Goal: Task Accomplishment & Management: Complete application form

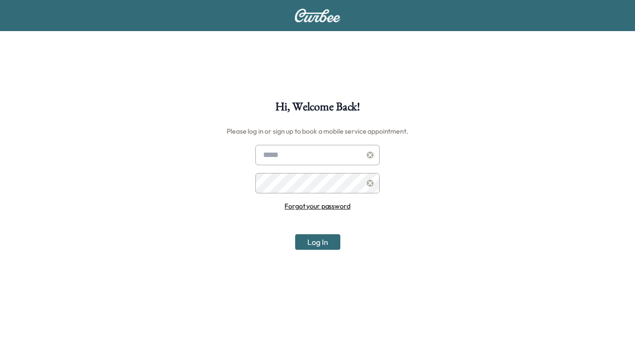
type input "**********"
click at [309, 240] on button "Log In" at bounding box center [317, 242] width 45 height 16
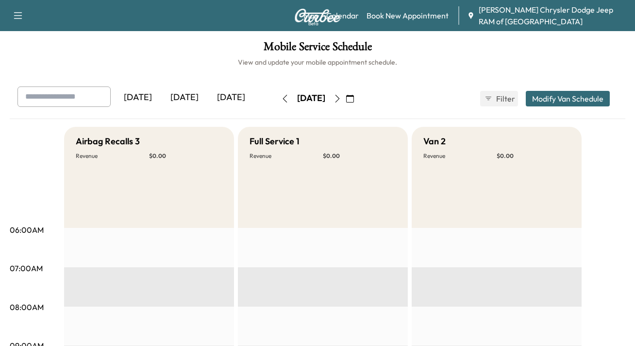
click at [208, 109] on div "[DATE]" at bounding box center [231, 97] width 47 height 22
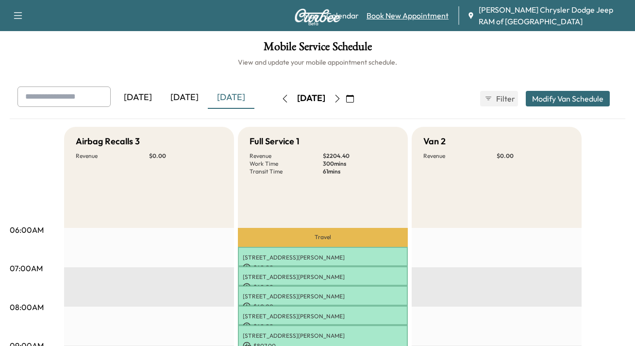
click at [415, 16] on link "Book New Appointment" at bounding box center [408, 16] width 82 height 12
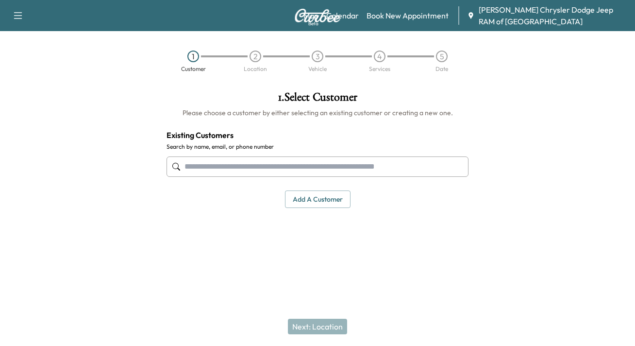
click at [319, 195] on button "Add a customer" at bounding box center [318, 199] width 66 height 18
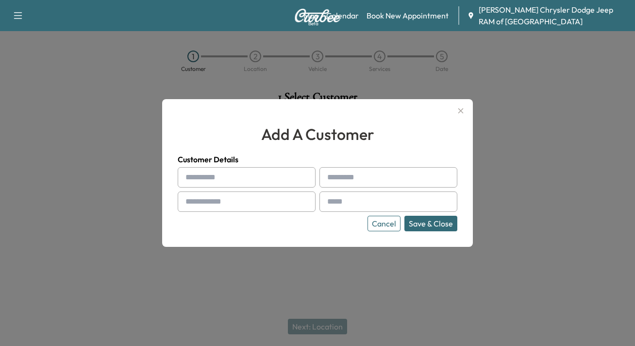
click at [298, 183] on input "text" at bounding box center [247, 177] width 138 height 20
type input "******"
click at [352, 185] on input "text" at bounding box center [389, 177] width 138 height 20
type input "*******"
click at [293, 202] on input "text" at bounding box center [247, 201] width 138 height 20
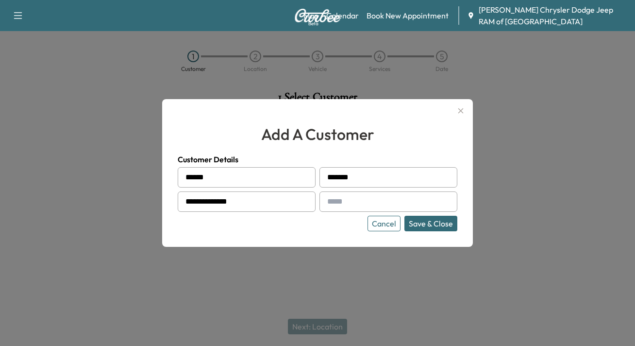
type input "**********"
click at [364, 207] on input "text" at bounding box center [389, 201] width 138 height 20
type input "**********"
click at [431, 224] on button "Save & Close" at bounding box center [431, 224] width 53 height 16
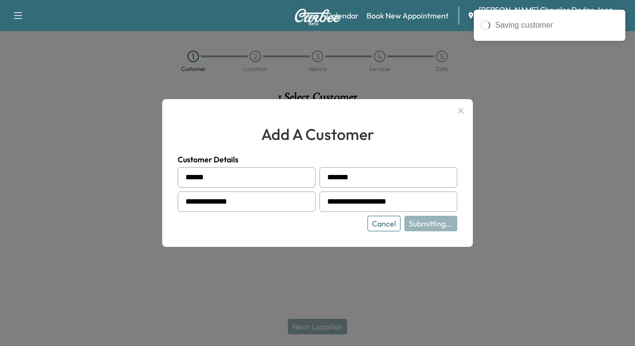
type input "**********"
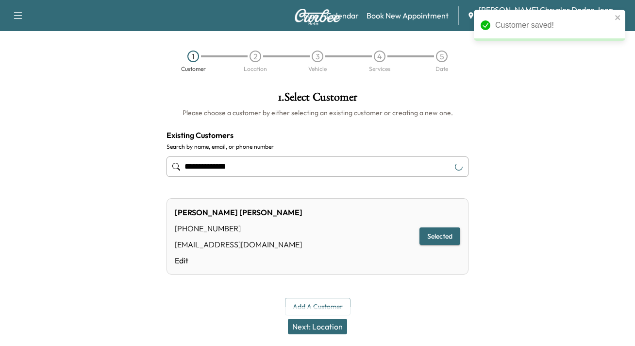
scroll to position [8, 0]
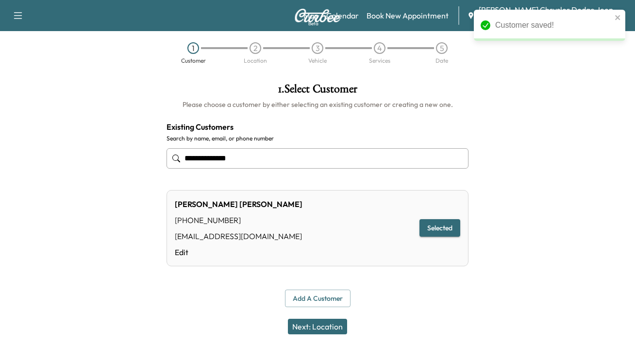
click at [336, 324] on button "Next: Location" at bounding box center [317, 327] width 59 height 16
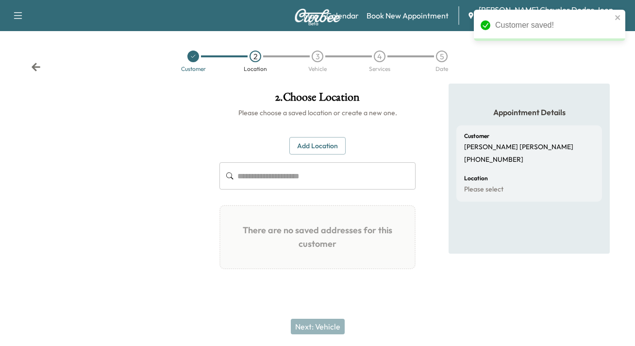
scroll to position [0, 0]
click at [342, 188] on input "text" at bounding box center [327, 175] width 179 height 27
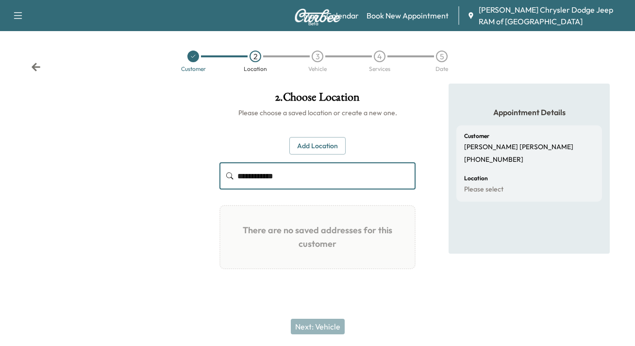
type input "**********"
click at [251, 178] on input "**********" at bounding box center [327, 175] width 179 height 27
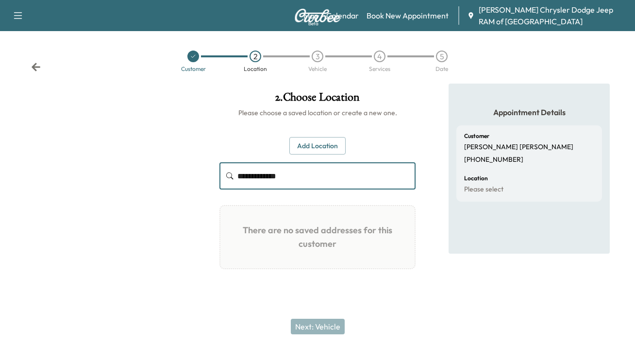
click at [251, 178] on input "**********" at bounding box center [327, 175] width 179 height 27
click at [321, 150] on button "Add Location" at bounding box center [318, 146] width 56 height 18
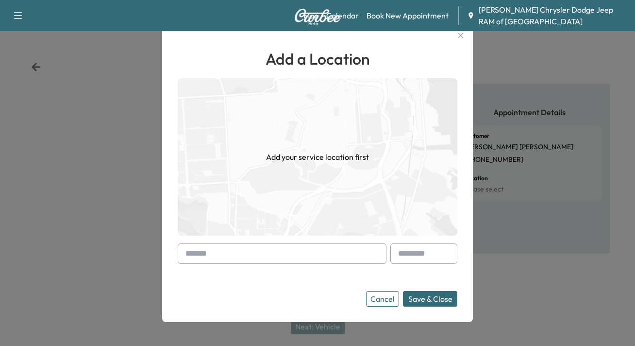
click at [239, 256] on input "text" at bounding box center [282, 253] width 209 height 20
paste input "**********"
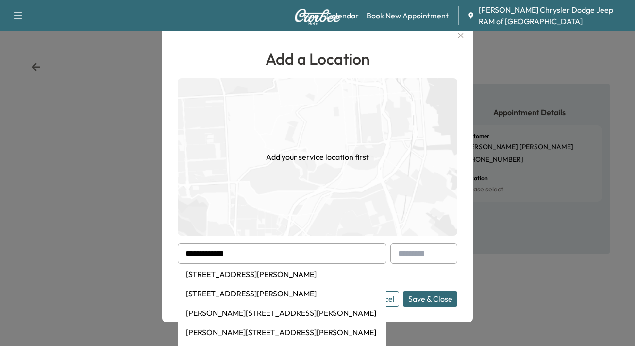
click at [255, 274] on li "[STREET_ADDRESS][PERSON_NAME]" at bounding box center [282, 273] width 208 height 19
type input "**********"
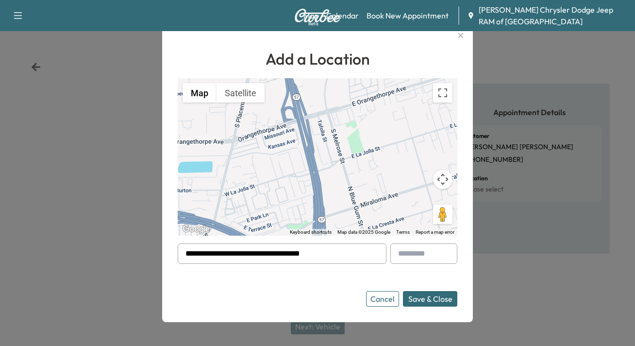
click at [428, 296] on button "Save & Close" at bounding box center [430, 299] width 54 height 16
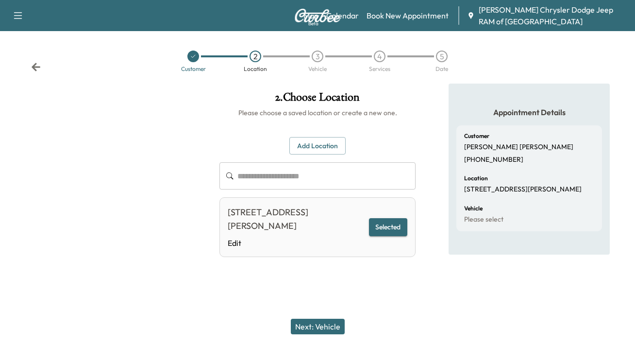
click at [340, 323] on button "Next: Vehicle" at bounding box center [318, 327] width 54 height 16
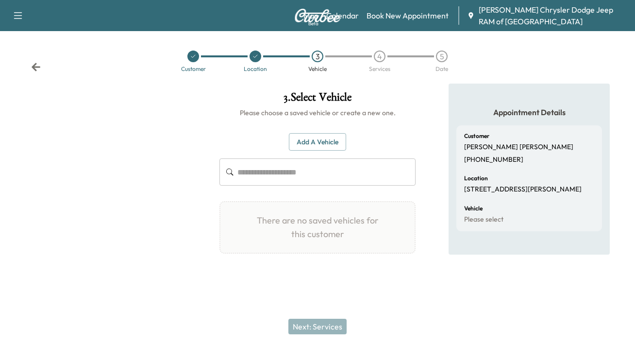
click at [322, 146] on button "Add a Vehicle" at bounding box center [317, 142] width 57 height 18
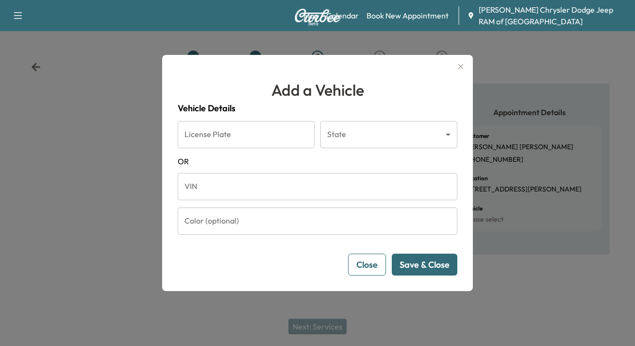
click at [258, 146] on input "License Plate" at bounding box center [246, 134] width 137 height 27
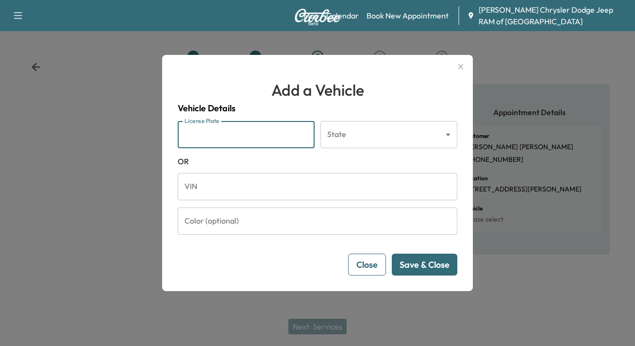
click at [348, 160] on span "OR" at bounding box center [318, 161] width 280 height 12
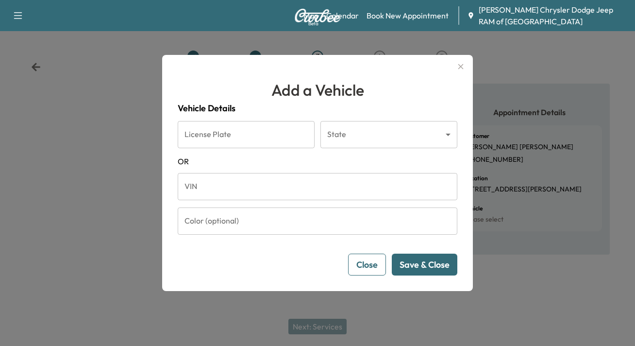
click at [308, 189] on input "VIN" at bounding box center [318, 186] width 280 height 27
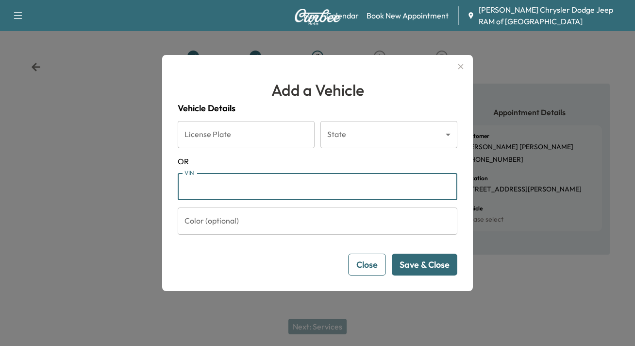
paste input "**********"
type input "**********"
click at [339, 216] on input "Color (optional)" at bounding box center [318, 220] width 280 height 27
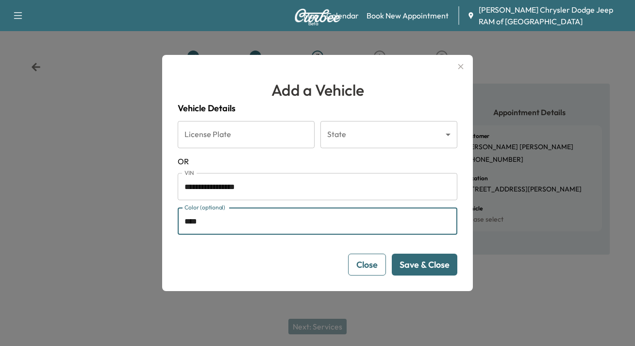
type input "*****"
click at [418, 261] on button "Save & Close" at bounding box center [425, 265] width 66 height 22
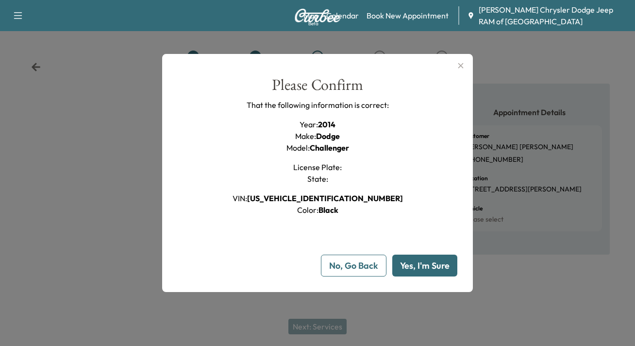
click at [418, 261] on button "Yes, I'm Sure" at bounding box center [424, 266] width 65 height 22
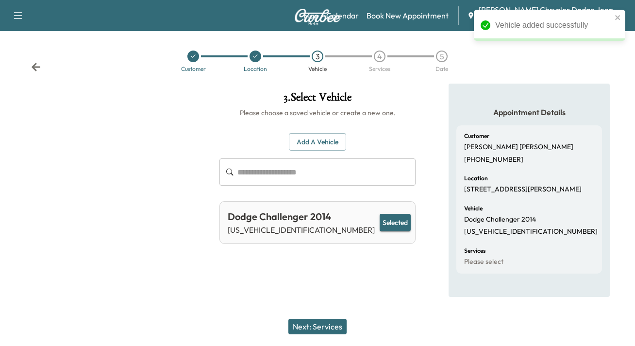
click at [328, 327] on button "Next: Services" at bounding box center [318, 327] width 58 height 16
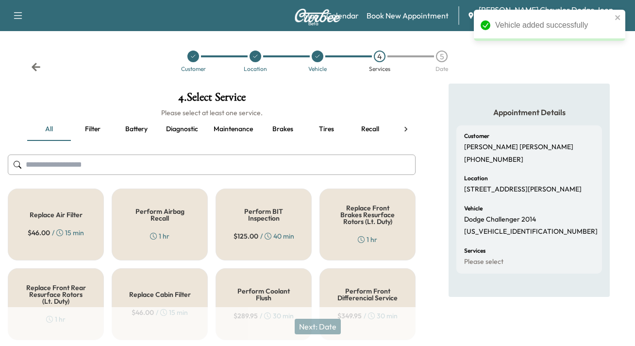
click at [268, 173] on input "text" at bounding box center [212, 164] width 408 height 20
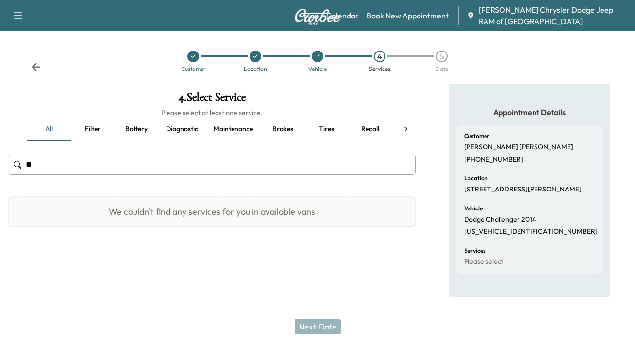
type input "*"
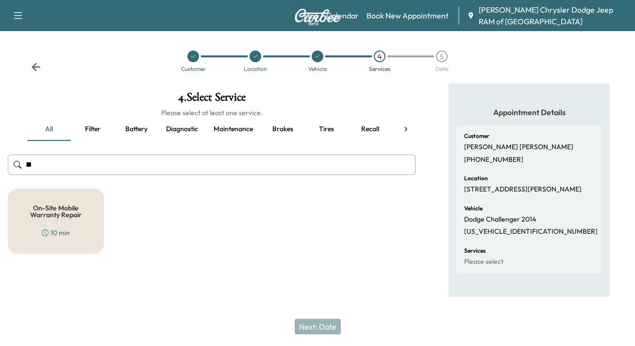
type input "**"
click at [34, 237] on div "On-Site Mobile Warranty Repair 10 min" at bounding box center [56, 220] width 96 height 65
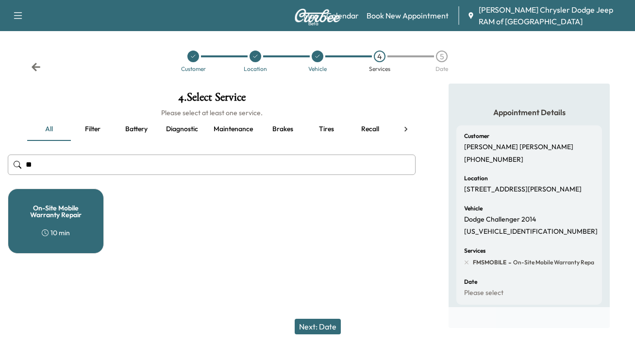
click at [85, 228] on div "On-Site Mobile Warranty Repair 10 min" at bounding box center [56, 220] width 96 height 65
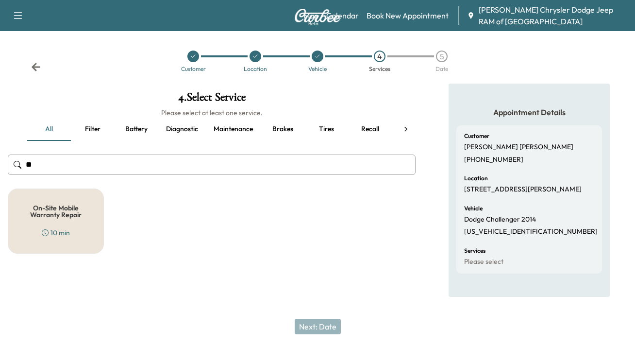
click at [85, 228] on div "On-Site Mobile Warranty Repair 10 min" at bounding box center [56, 220] width 96 height 65
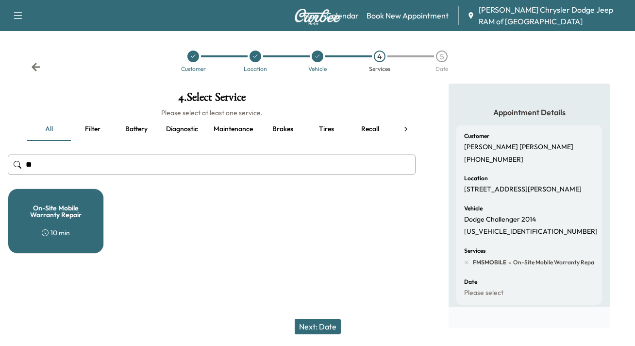
scroll to position [13, 0]
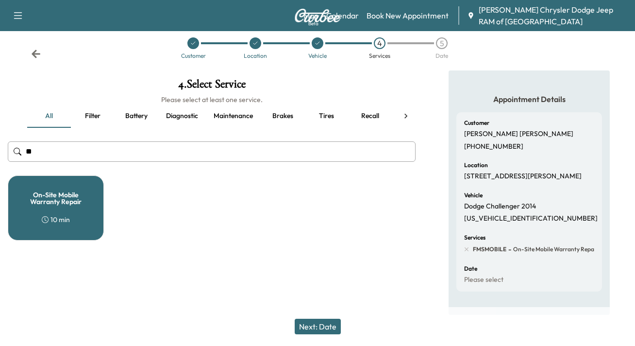
click at [134, 155] on input "**" at bounding box center [212, 151] width 408 height 20
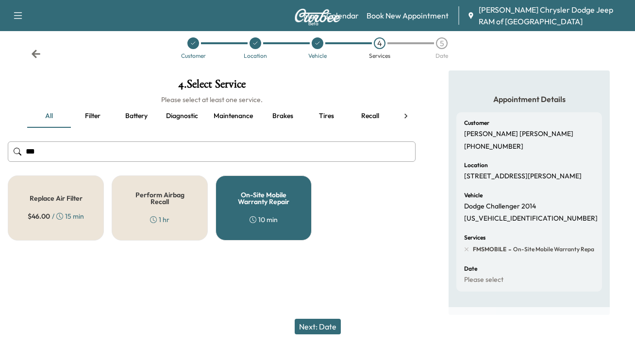
type input "***"
click at [140, 202] on h5 "Perform Airbag Recall" at bounding box center [160, 198] width 64 height 14
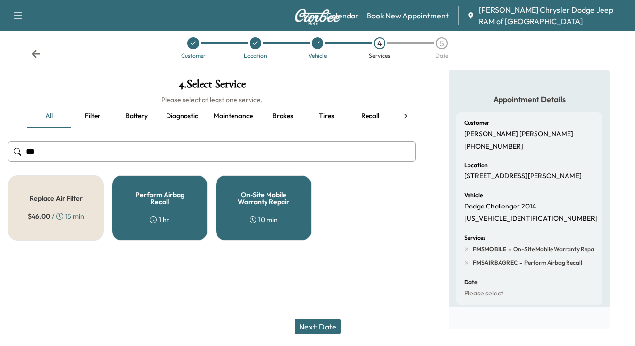
scroll to position [27, 0]
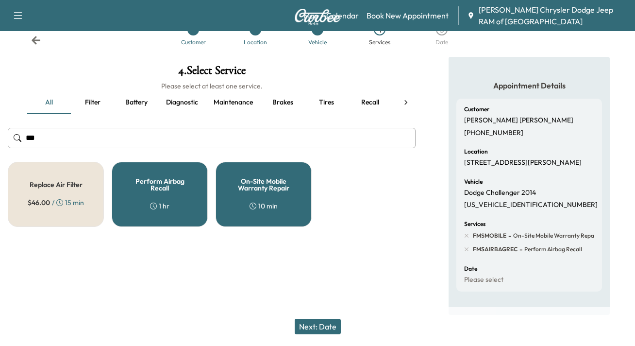
click at [525, 248] on span "Perform Airbag Recall" at bounding box center [553, 249] width 60 height 8
click at [325, 130] on input "***" at bounding box center [212, 138] width 408 height 20
click at [307, 322] on button "Next: Date" at bounding box center [318, 327] width 46 height 16
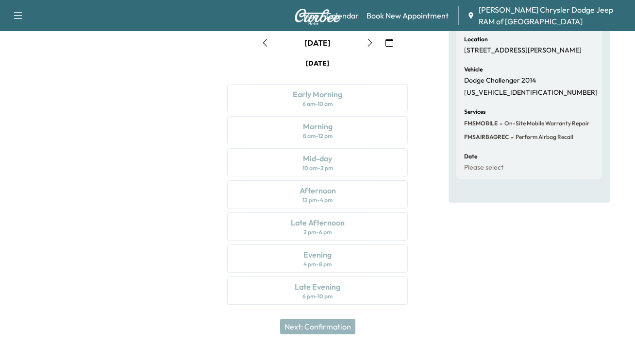
scroll to position [140, 0]
click at [319, 133] on div "[DATE] Early Morning 6 am - 10 am Morning 8 am - 12 pm Mid-day 10 am - 2 pm Aft…" at bounding box center [318, 182] width 196 height 250
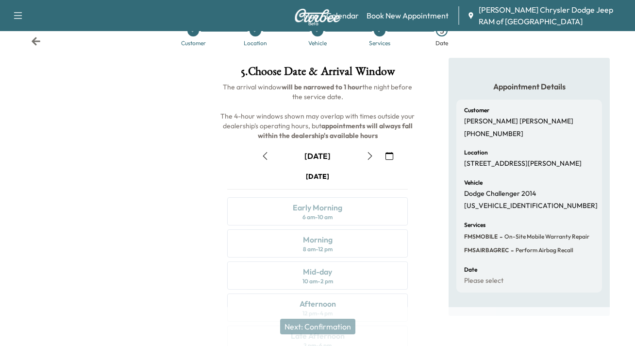
scroll to position [26, 0]
click at [270, 156] on button "button" at bounding box center [265, 156] width 17 height 16
click at [368, 154] on icon "button" at bounding box center [370, 156] width 8 height 8
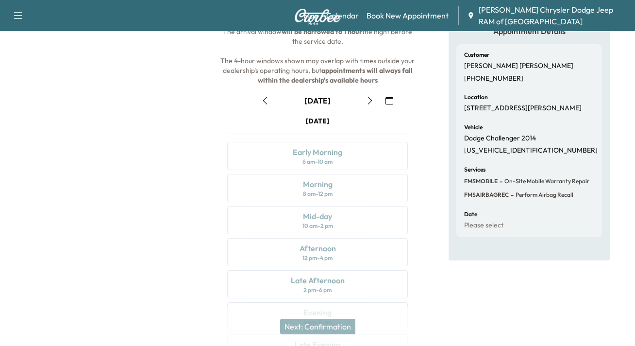
scroll to position [0, 0]
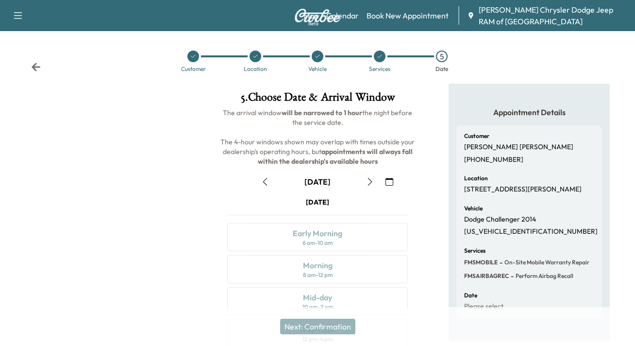
click at [269, 182] on button "button" at bounding box center [265, 182] width 17 height 16
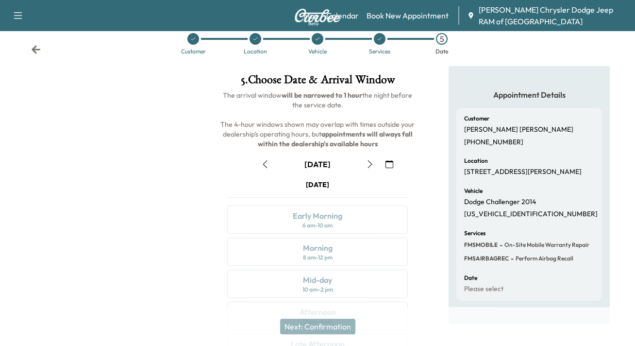
scroll to position [22, 0]
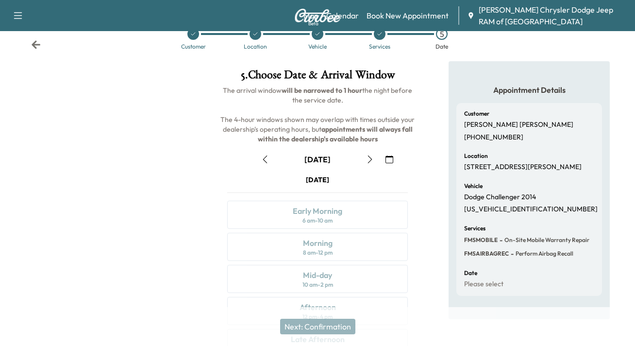
click at [331, 256] on div "[DATE] Early Morning 6 am - 10 am Morning 8 am - 12 pm Mid-day 10 am - 2 pm Aft…" at bounding box center [318, 300] width 196 height 250
click at [324, 209] on div "[DATE] Early Morning 6 am - 10 am Morning 8 am - 12 pm Mid-day 10 am - 2 pm Aft…" at bounding box center [318, 300] width 196 height 250
click at [324, 163] on div "[DATE]" at bounding box center [318, 159] width 26 height 11
click at [395, 161] on button "button" at bounding box center [389, 160] width 17 height 16
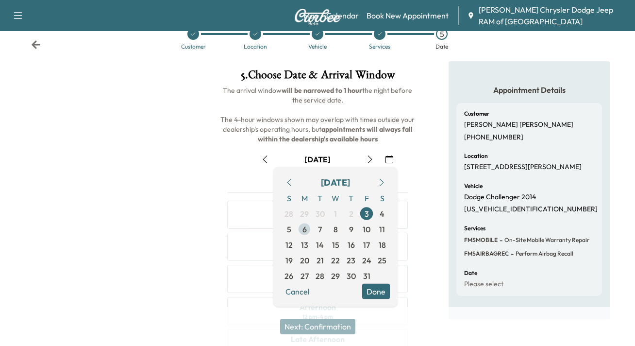
click at [308, 232] on span "6" at bounding box center [305, 230] width 16 height 16
click at [221, 200] on div "[DATE] Early Morning 6 am - 10 am Morning 8 am - 12 pm Mid-day 10 am - 2 pm Aft…" at bounding box center [318, 300] width 196 height 250
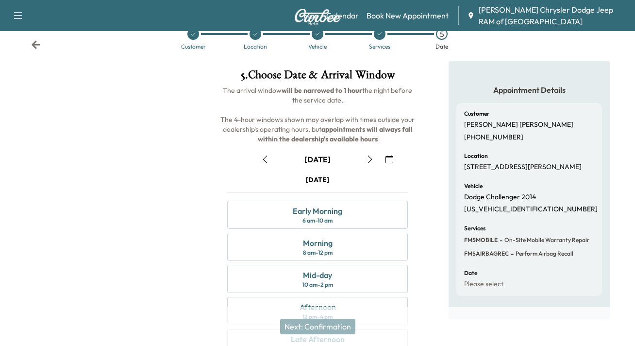
click at [390, 158] on icon "button" at bounding box center [390, 159] width 8 height 8
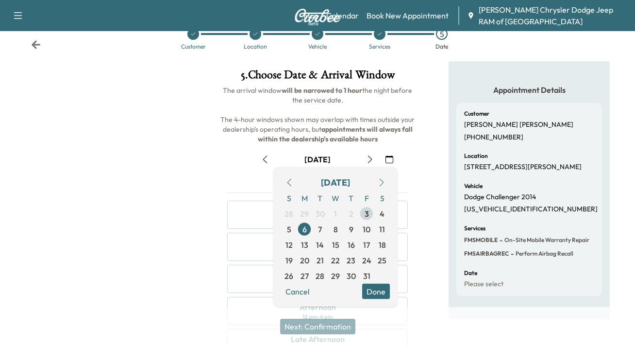
click at [369, 215] on span "3" at bounding box center [367, 214] width 16 height 16
click at [467, 153] on h6 "Location" at bounding box center [476, 156] width 24 height 6
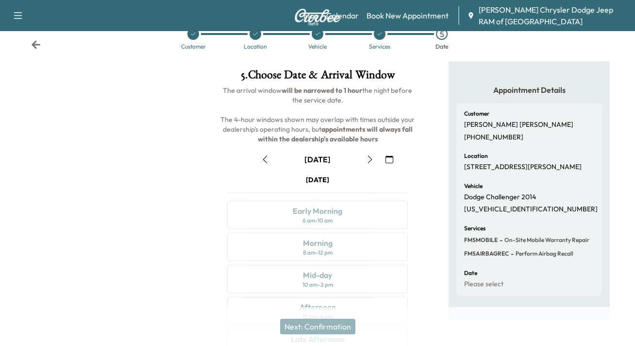
scroll to position [140, 0]
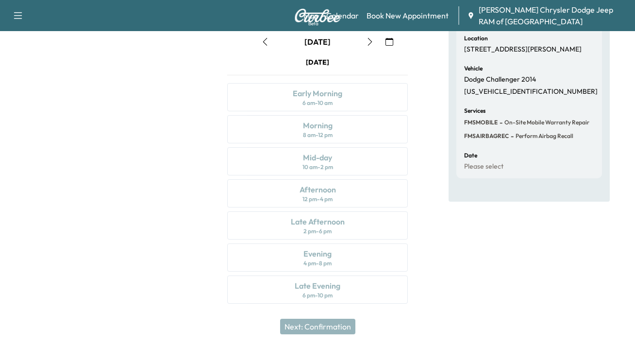
click at [320, 178] on div "[DATE] Early Morning 6 am - 10 am Morning 8 am - 12 pm Mid-day 10 am - 2 pm Aft…" at bounding box center [318, 182] width 196 height 250
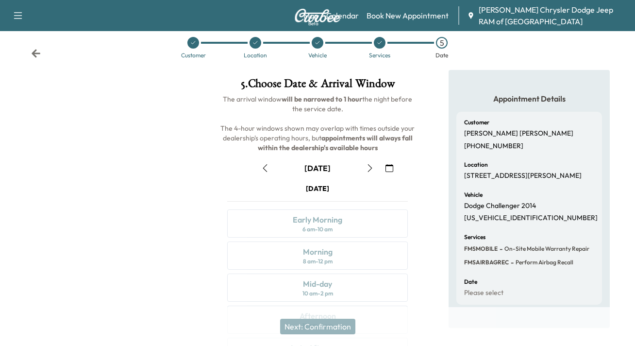
scroll to position [0, 0]
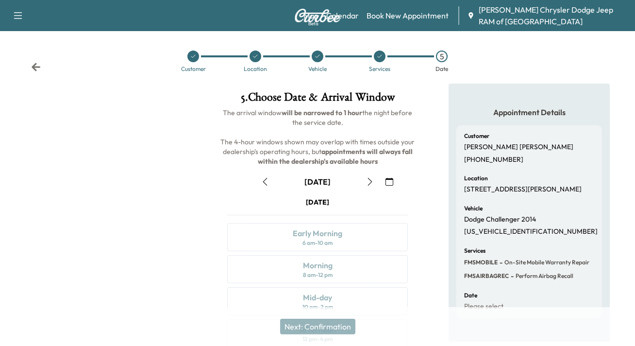
click at [392, 172] on div "October [DATE] S M T W T F S 28 29 30 1 2 3 4 5 6 7 8 9 10 11 12 13 14 15 16 17…" at bounding box center [318, 306] width 196 height 281
click at [392, 177] on button "button" at bounding box center [389, 182] width 17 height 16
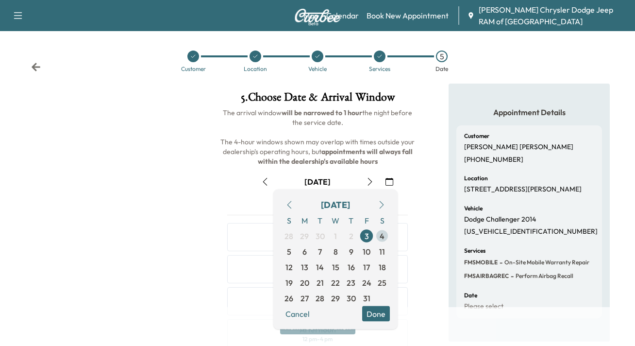
click at [383, 238] on span "4" at bounding box center [382, 236] width 5 height 12
click at [465, 218] on p "Dodge Challenger 2014" at bounding box center [500, 219] width 72 height 9
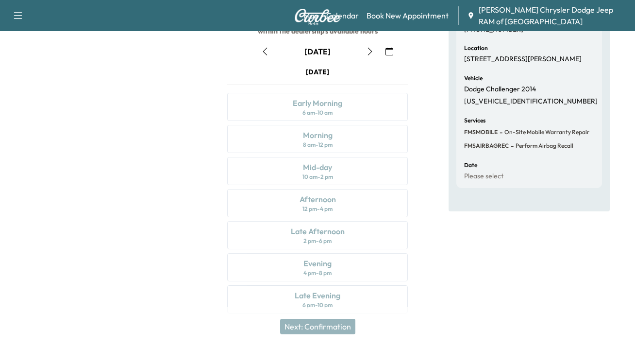
scroll to position [140, 0]
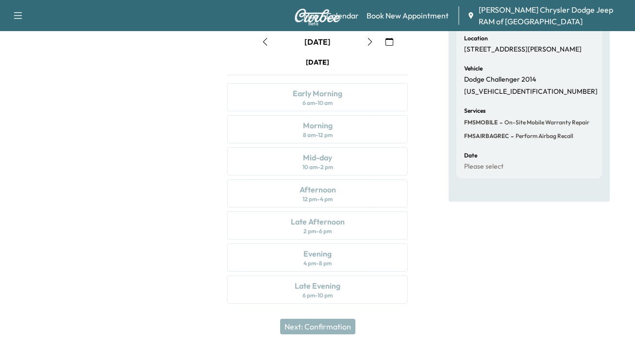
click at [366, 221] on div "[DATE] Early Morning 6 am - 10 am Morning 8 am - 12 pm Mid-day 10 am - 2 pm Aft…" at bounding box center [318, 182] width 196 height 250
click at [366, 281] on div "[DATE] Early Morning 6 am - 10 am Morning 8 am - 12 pm Mid-day 10 am - 2 pm Aft…" at bounding box center [318, 182] width 196 height 250
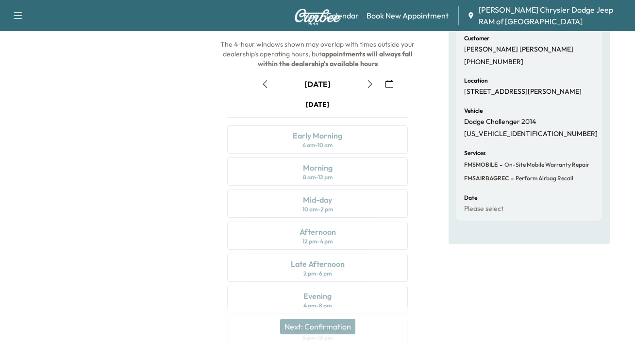
scroll to position [0, 0]
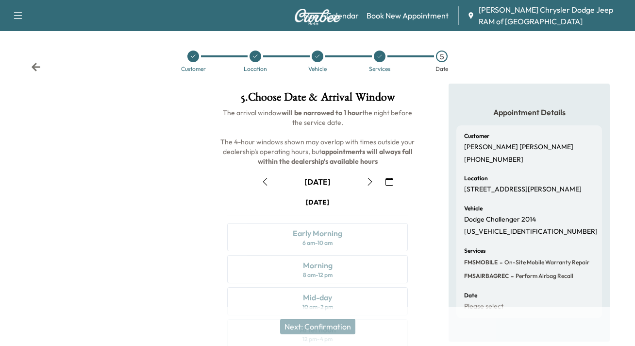
click at [37, 70] on icon at bounding box center [36, 67] width 10 height 10
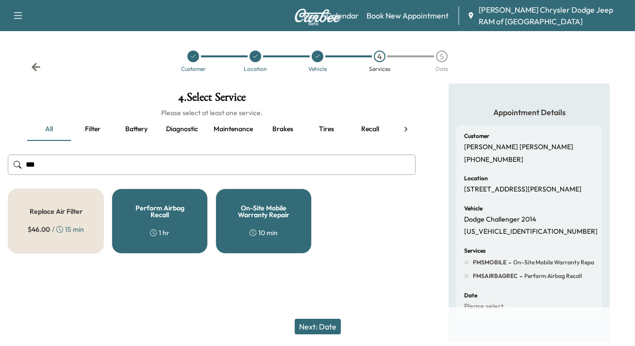
click at [37, 70] on icon at bounding box center [36, 67] width 10 height 10
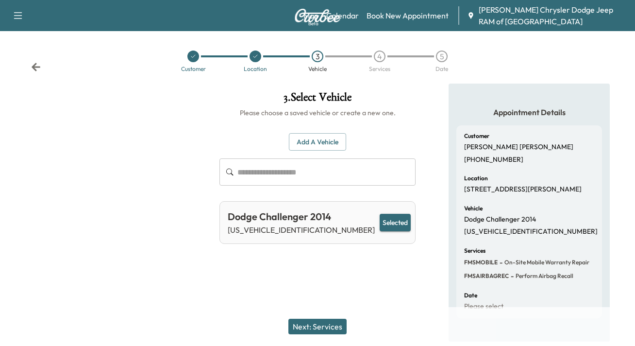
click at [37, 70] on icon at bounding box center [36, 67] width 10 height 10
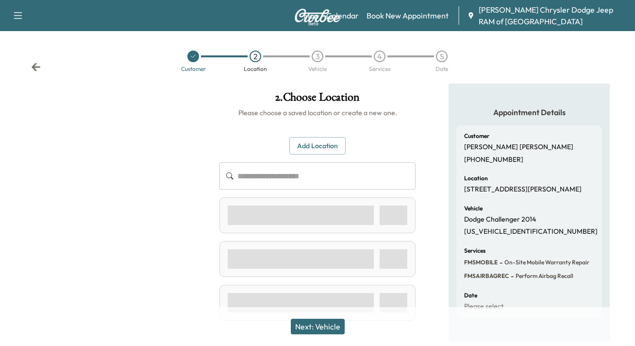
click at [37, 70] on icon at bounding box center [36, 67] width 10 height 10
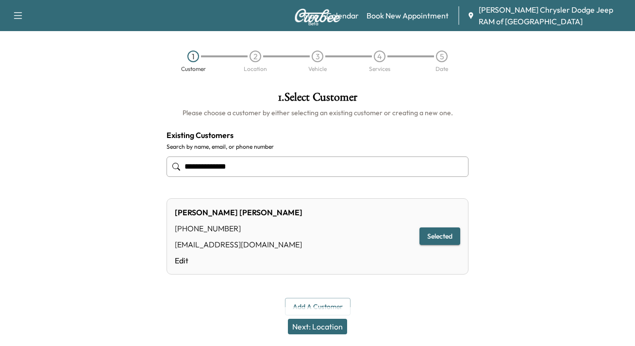
click at [37, 70] on div "1 Customer 2 Location 3 Vehicle 4 Services 5 Date" at bounding box center [317, 61] width 635 height 45
click at [19, 17] on icon "button" at bounding box center [18, 16] width 12 height 12
click at [330, 18] on link "Calendar" at bounding box center [342, 16] width 33 height 12
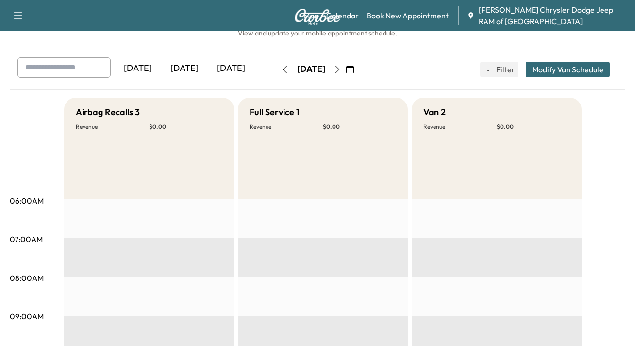
scroll to position [30, 0]
click at [208, 79] on div "[DATE]" at bounding box center [231, 68] width 47 height 22
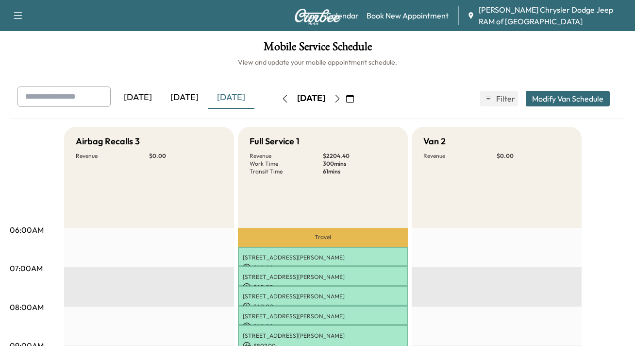
click at [577, 106] on button "Modify Van Schedule" at bounding box center [568, 99] width 84 height 16
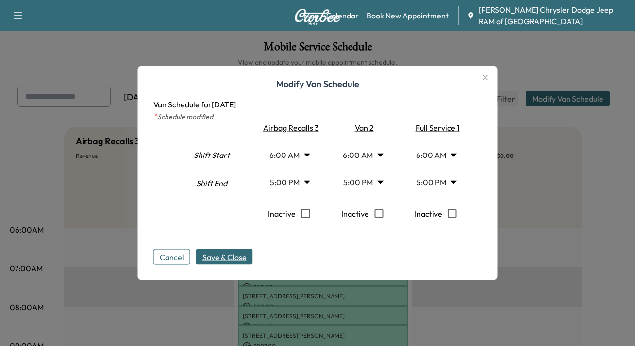
click at [229, 251] on span "Save & Close" at bounding box center [225, 257] width 44 height 12
